Goal: Information Seeking & Learning: Learn about a topic

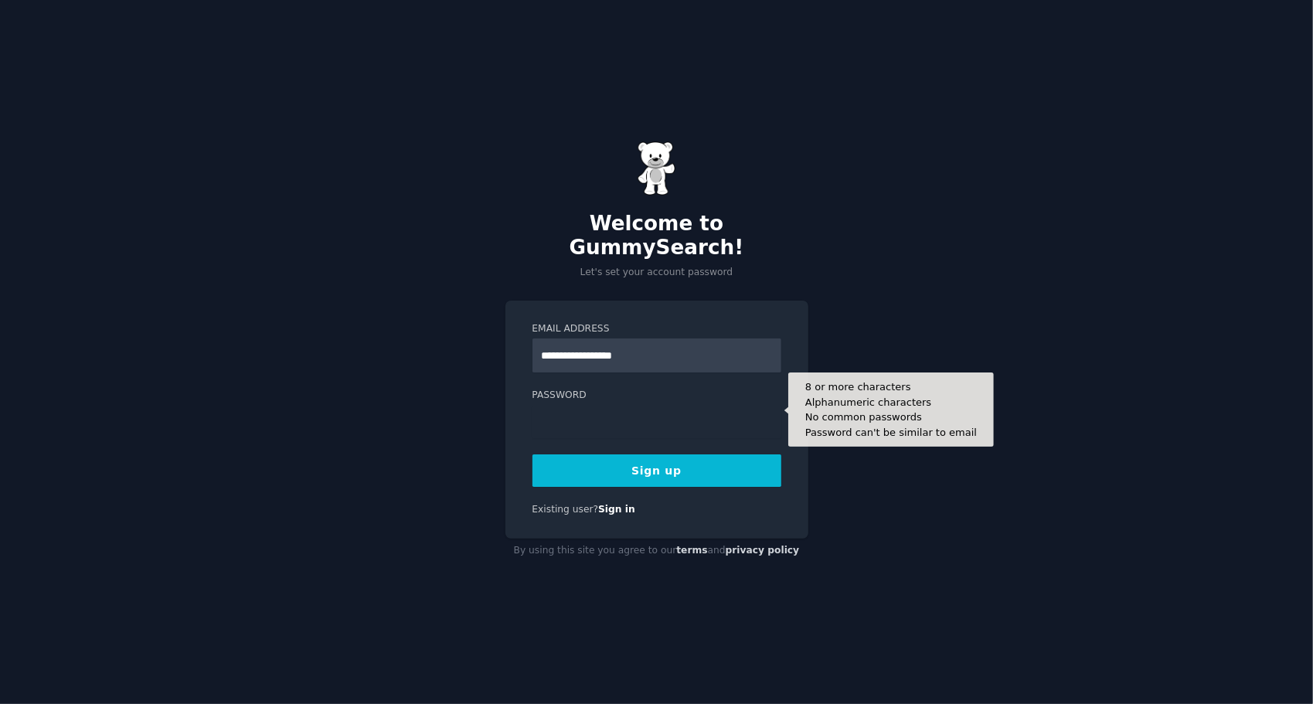
type input "**********"
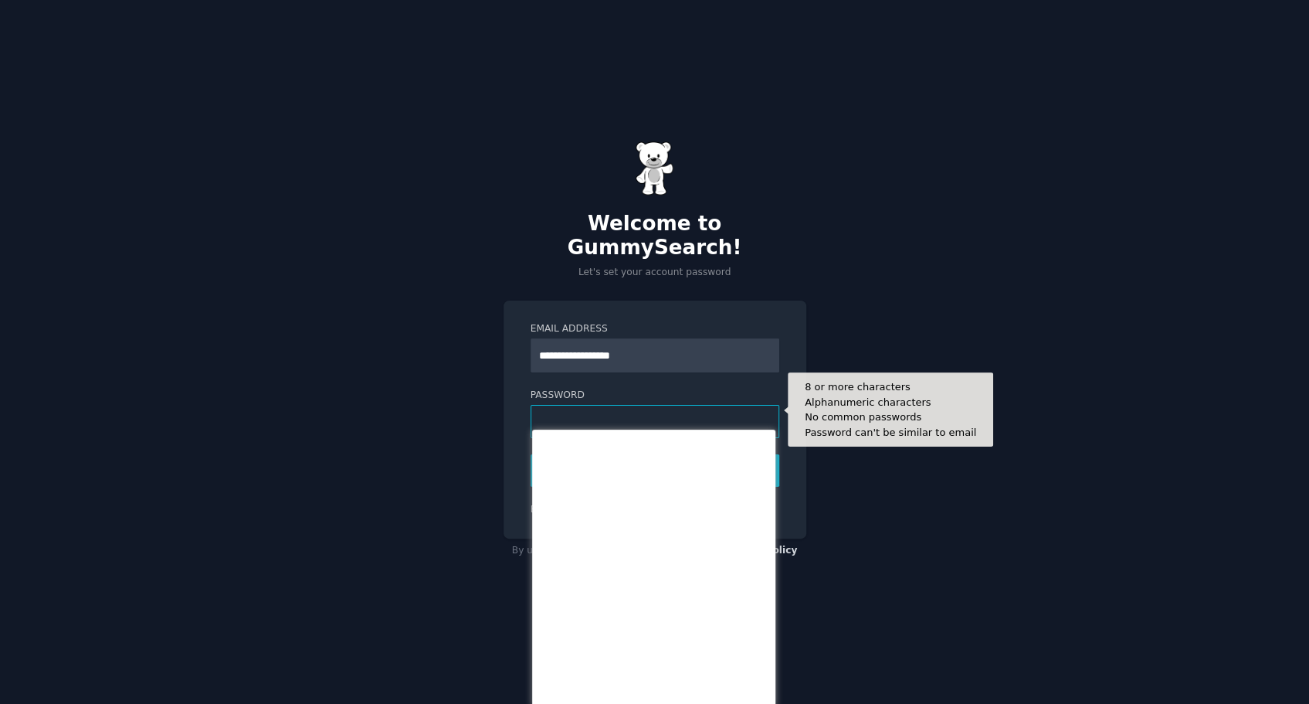
click at [531, 454] on button "Sign up" at bounding box center [655, 470] width 249 height 32
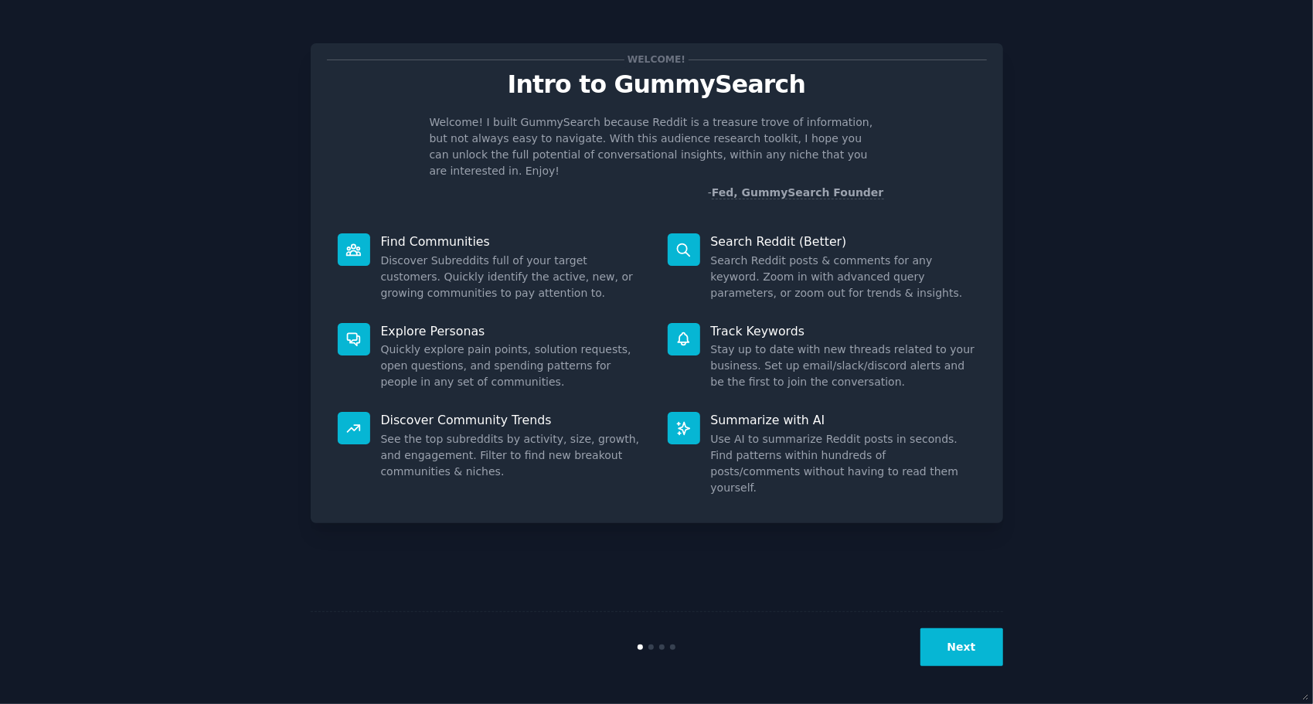
click at [966, 652] on button "Next" at bounding box center [961, 647] width 83 height 38
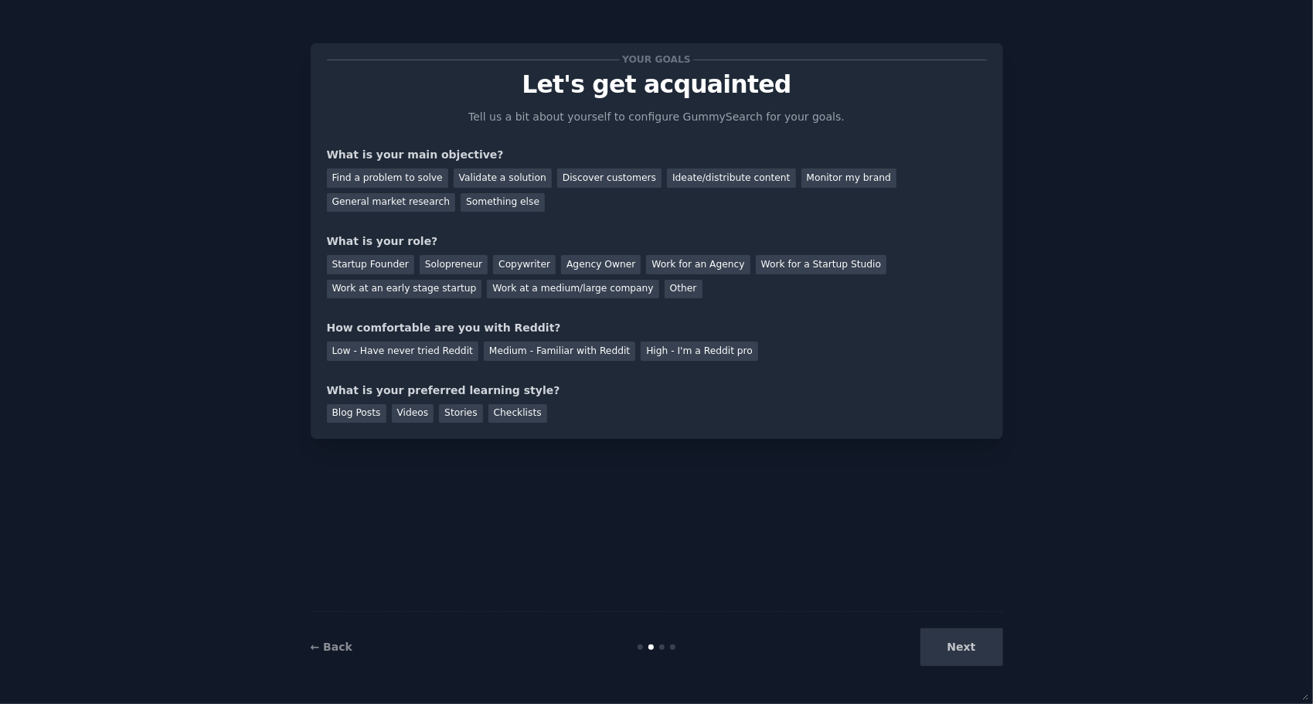
click at [959, 650] on div "Next" at bounding box center [887, 647] width 231 height 38
click at [412, 173] on div "Find a problem to solve" at bounding box center [387, 177] width 121 height 19
click at [456, 193] on div "General market research" at bounding box center [391, 202] width 129 height 19
click at [390, 179] on div "Find a problem to solve" at bounding box center [387, 177] width 121 height 19
click at [433, 256] on div "Solopreneur" at bounding box center [453, 264] width 68 height 19
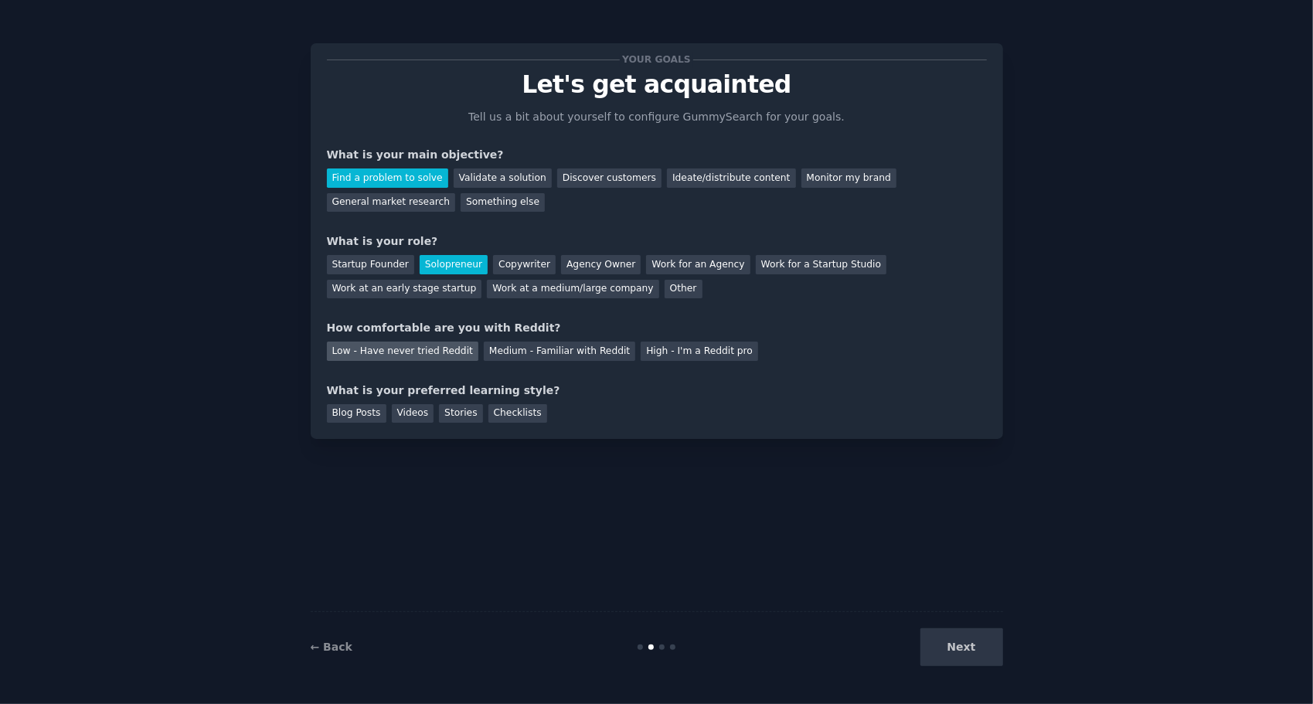
click at [437, 355] on div "Low - Have never tried Reddit" at bounding box center [402, 350] width 151 height 19
click at [454, 419] on div "Stories" at bounding box center [460, 413] width 43 height 19
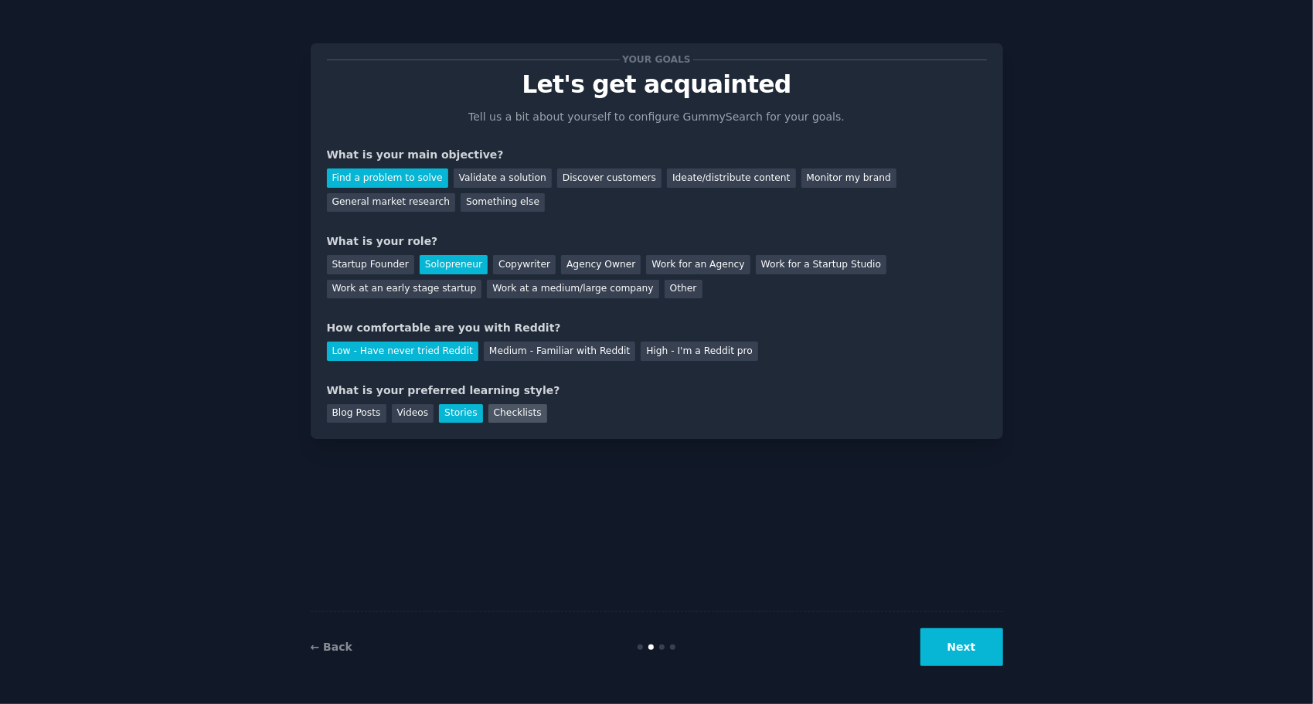
click at [494, 411] on div "Checklists" at bounding box center [517, 413] width 59 height 19
click at [460, 413] on div "Stories" at bounding box center [460, 413] width 43 height 19
click at [356, 413] on div "Blog Posts" at bounding box center [356, 413] width 59 height 19
click at [966, 641] on button "Next" at bounding box center [961, 647] width 83 height 38
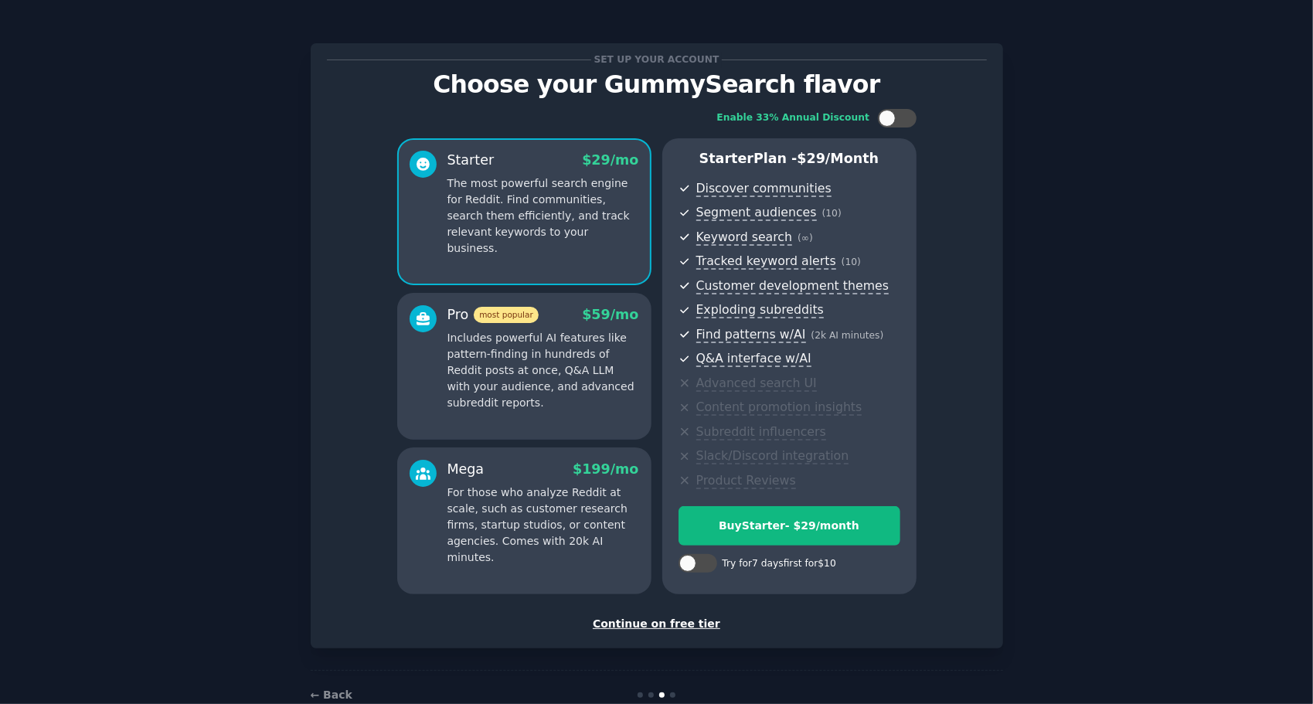
click at [677, 620] on div "Continue on free tier" at bounding box center [657, 624] width 660 height 16
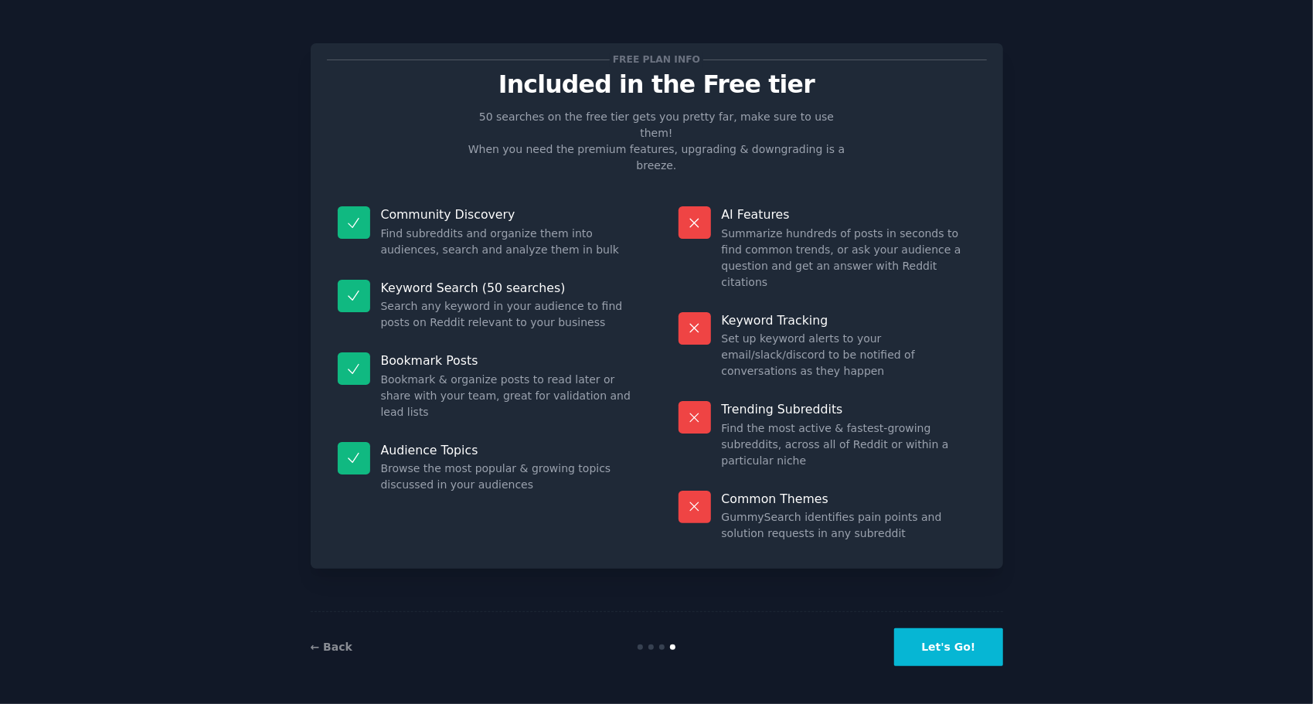
click at [928, 650] on button "Let's Go!" at bounding box center [948, 647] width 108 height 38
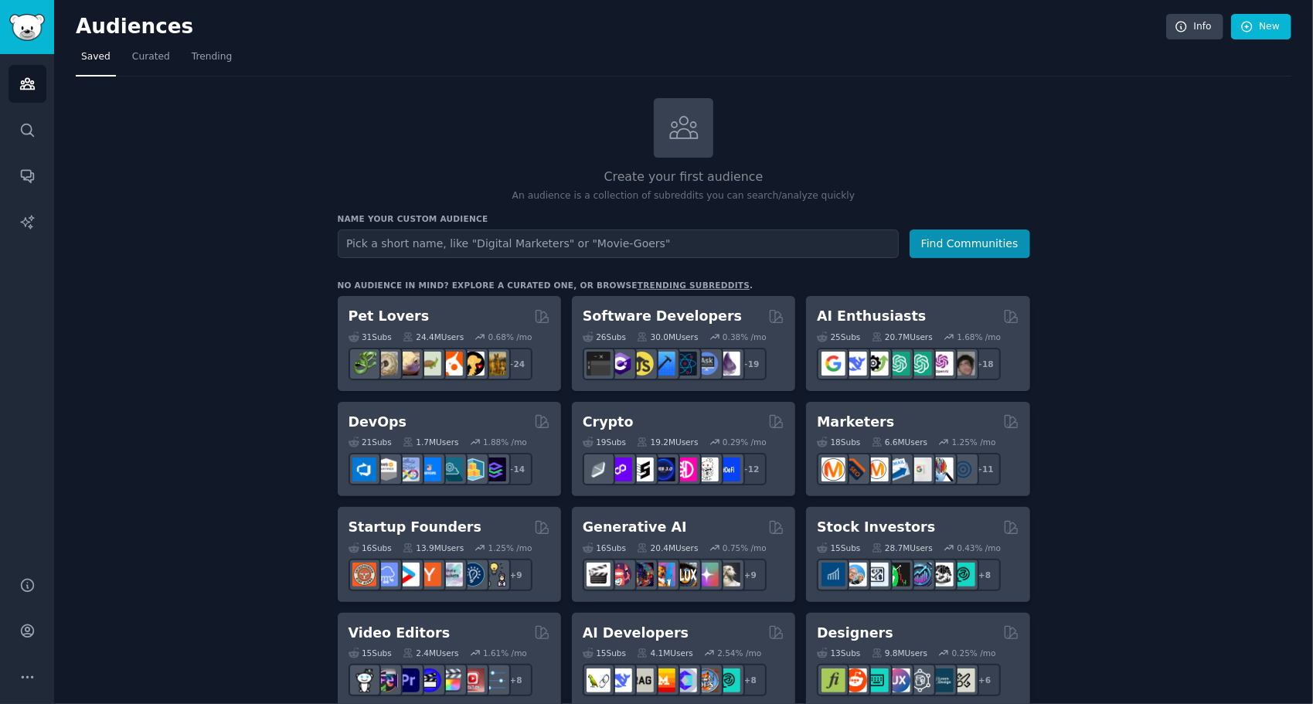
click at [610, 414] on h2 "Crypto" at bounding box center [607, 422] width 51 height 19
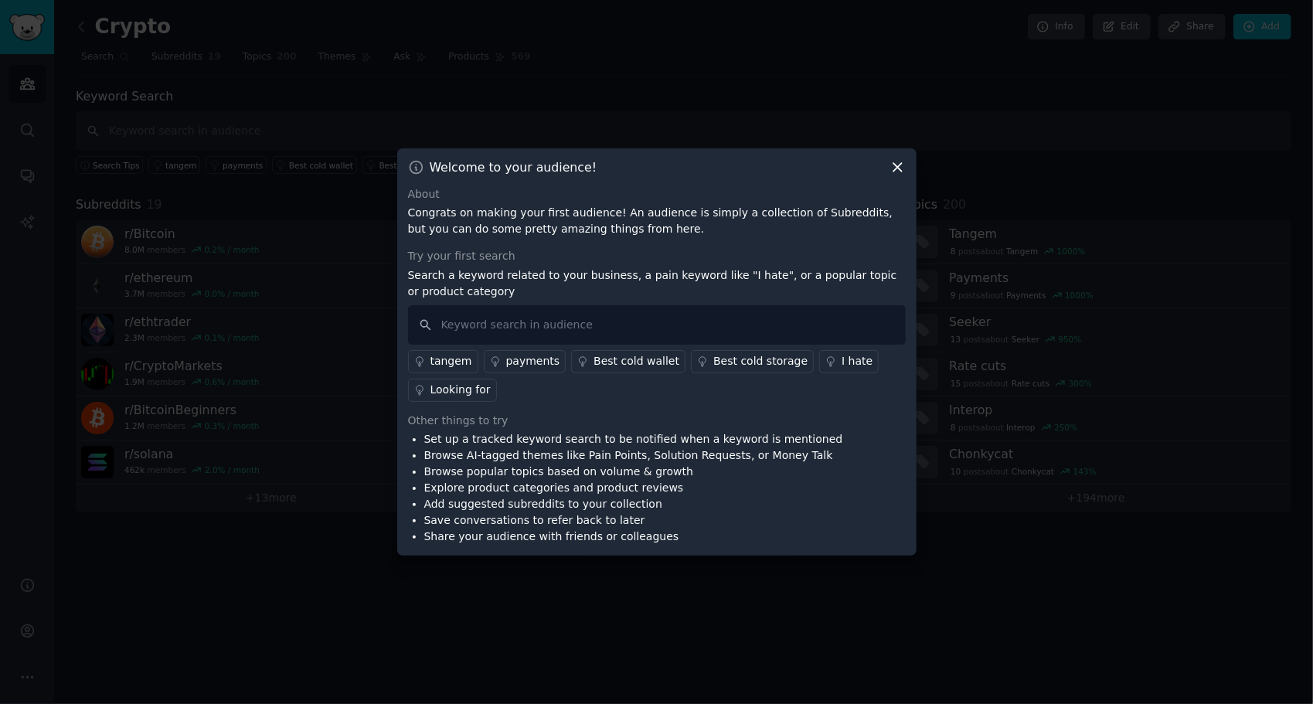
click at [892, 174] on icon at bounding box center [897, 167] width 16 height 16
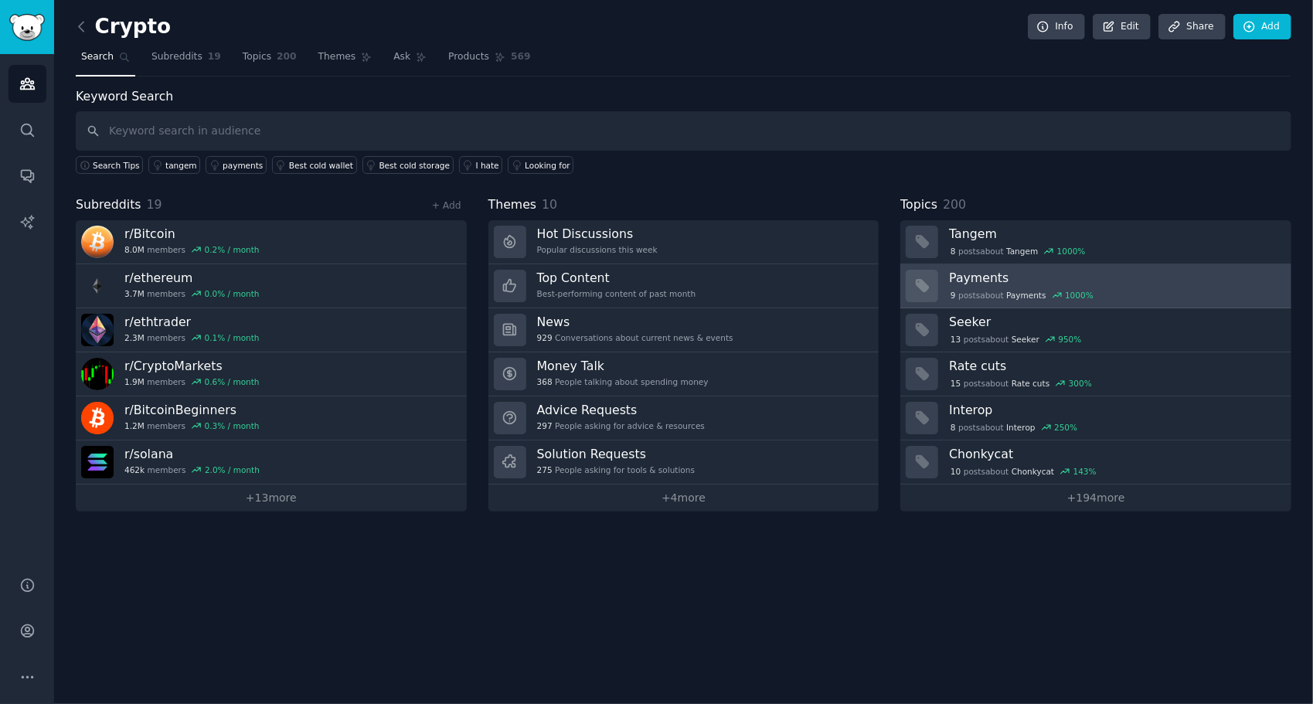
click at [960, 273] on h3 "Payments" at bounding box center [1114, 278] width 331 height 16
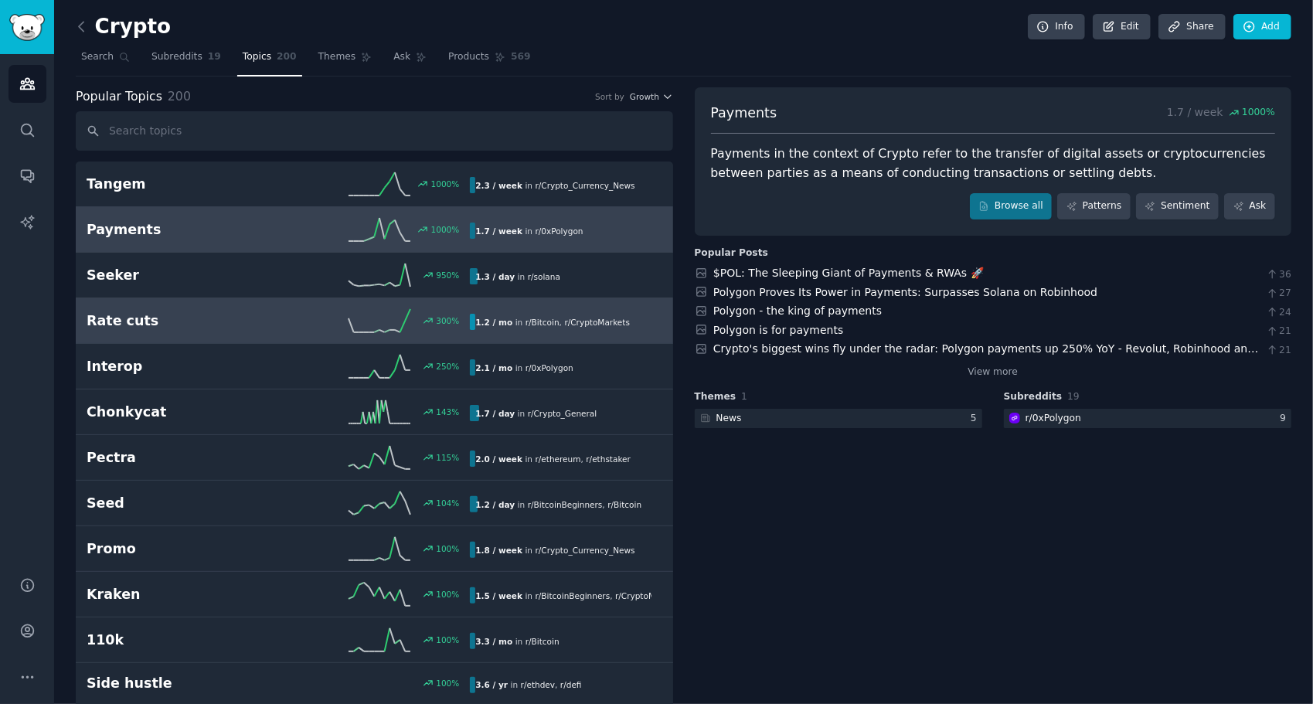
click at [177, 317] on h2 "Rate cuts" at bounding box center [183, 320] width 192 height 19
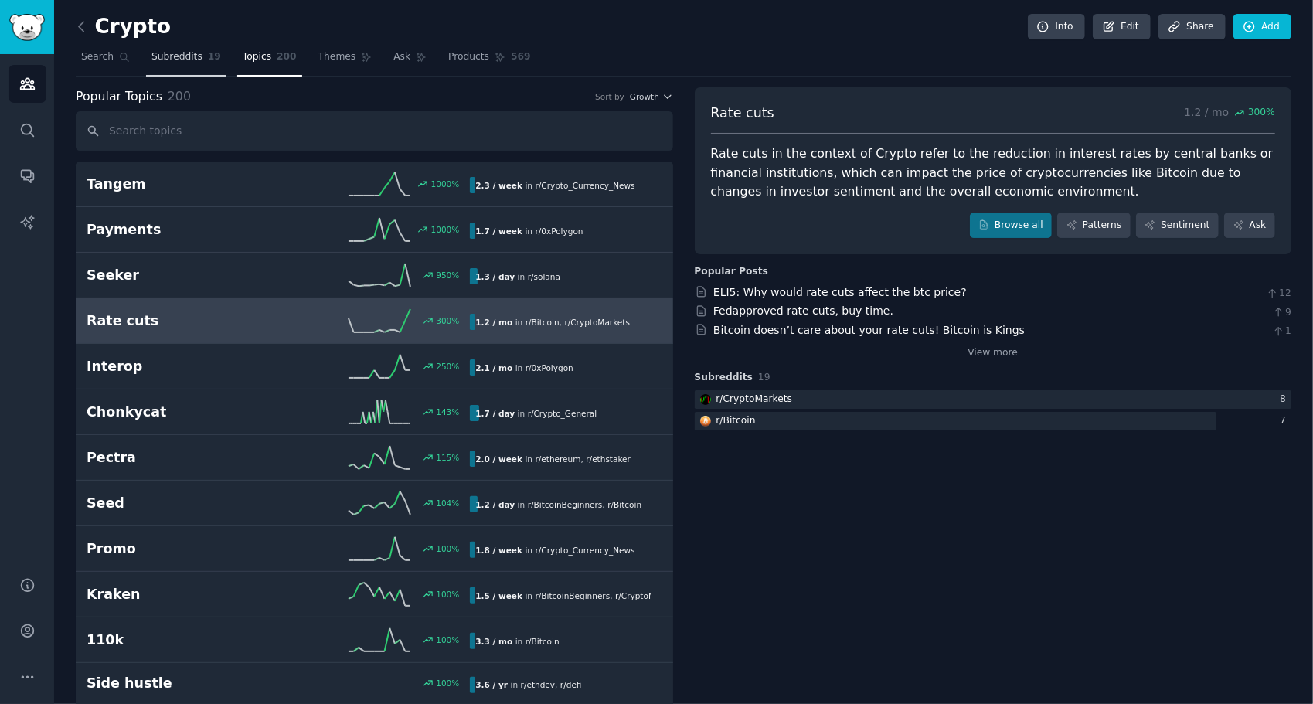
click at [161, 65] on link "Subreddits 19" at bounding box center [186, 61] width 80 height 32
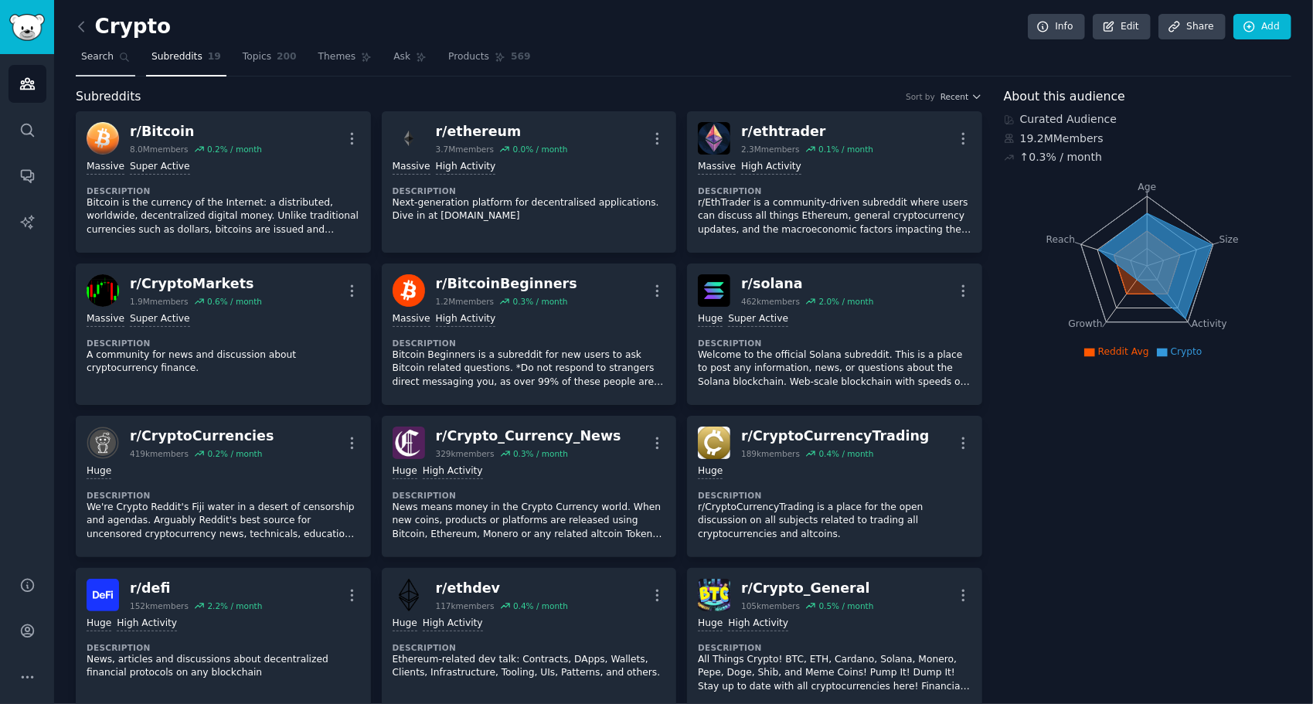
click at [90, 50] on span "Search" at bounding box center [97, 57] width 32 height 14
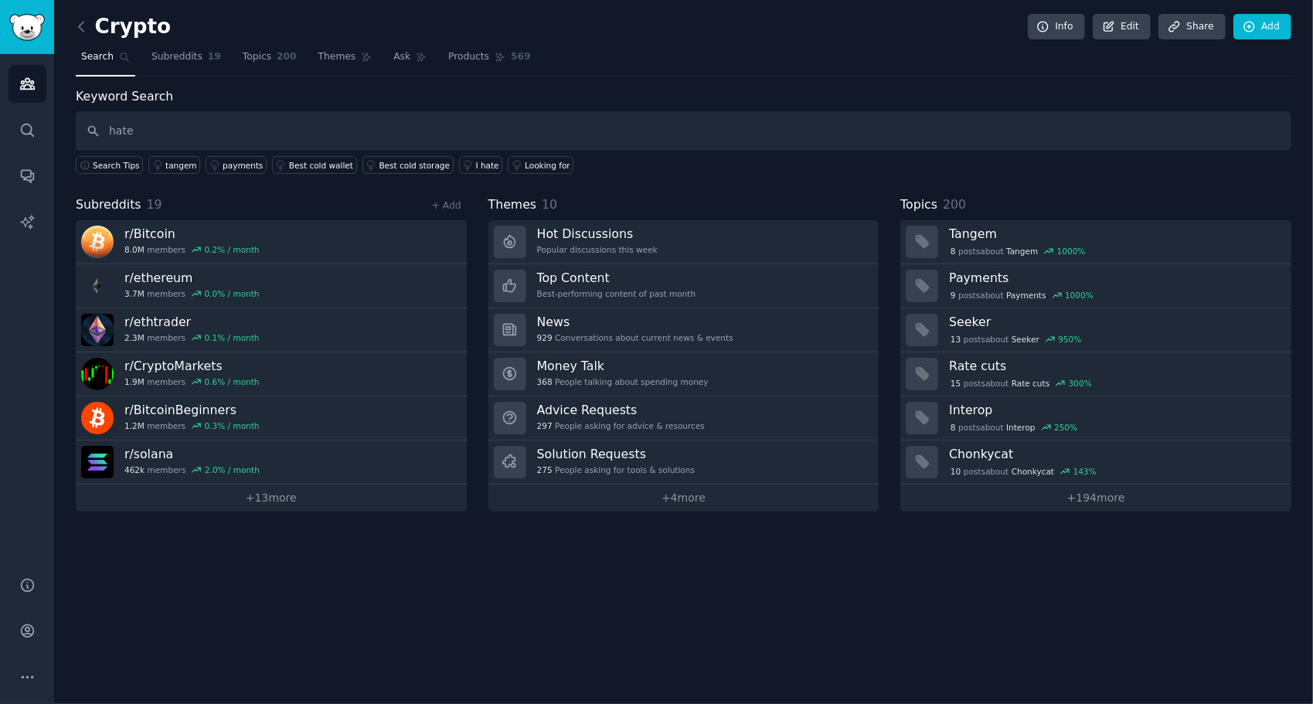
type input "hate"
